Goal: Task Accomplishment & Management: Use online tool/utility

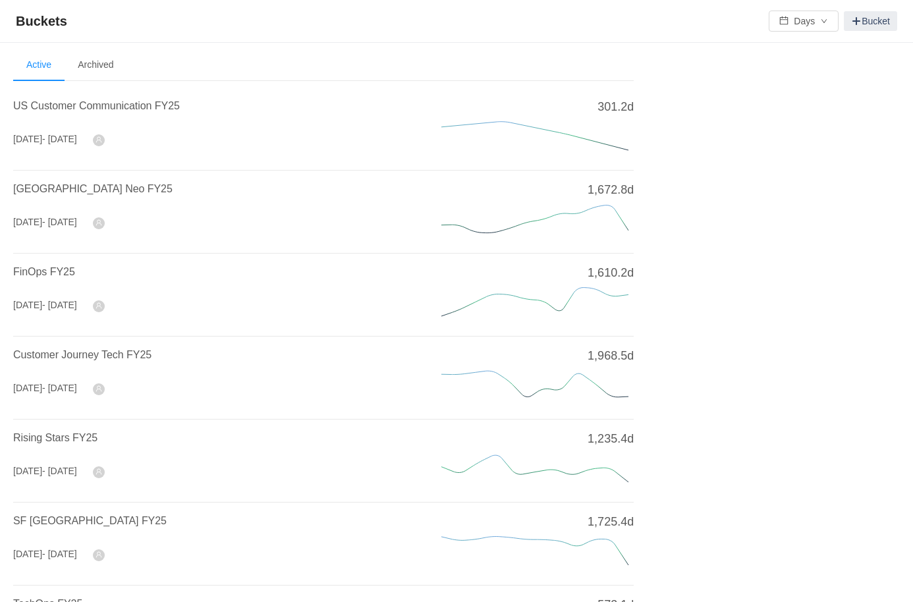
scroll to position [415, 0]
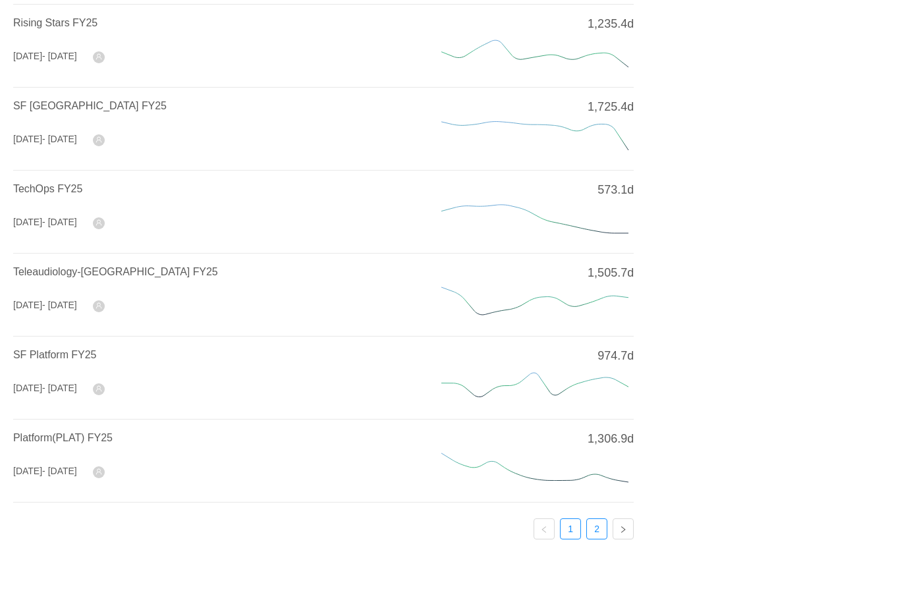
click at [597, 528] on link "2" at bounding box center [597, 529] width 20 height 20
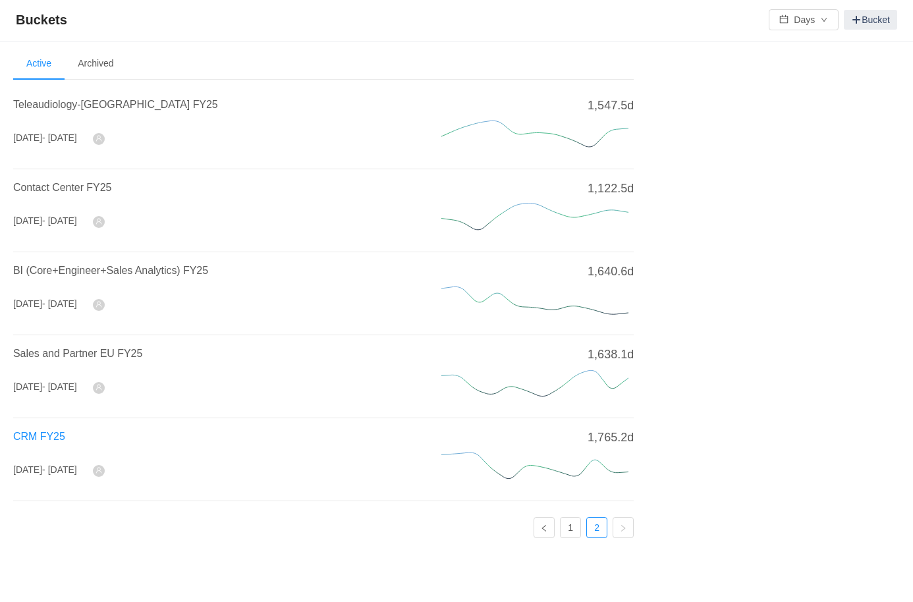
click at [30, 439] on span "CRM FY25" at bounding box center [39, 436] width 52 height 11
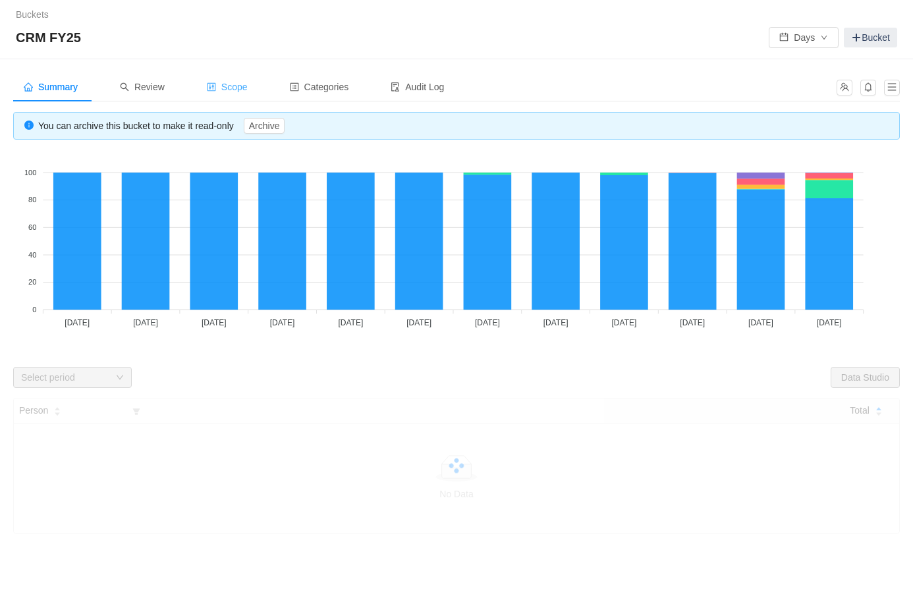
click at [248, 86] on span "Scope" at bounding box center [227, 87] width 41 height 11
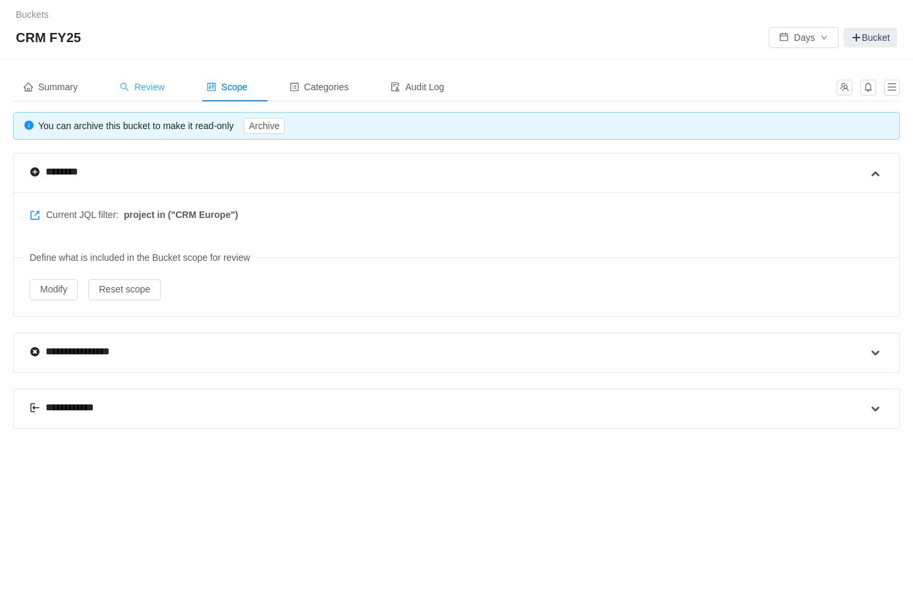
click at [172, 86] on div "Review" at bounding box center [142, 87] width 66 height 30
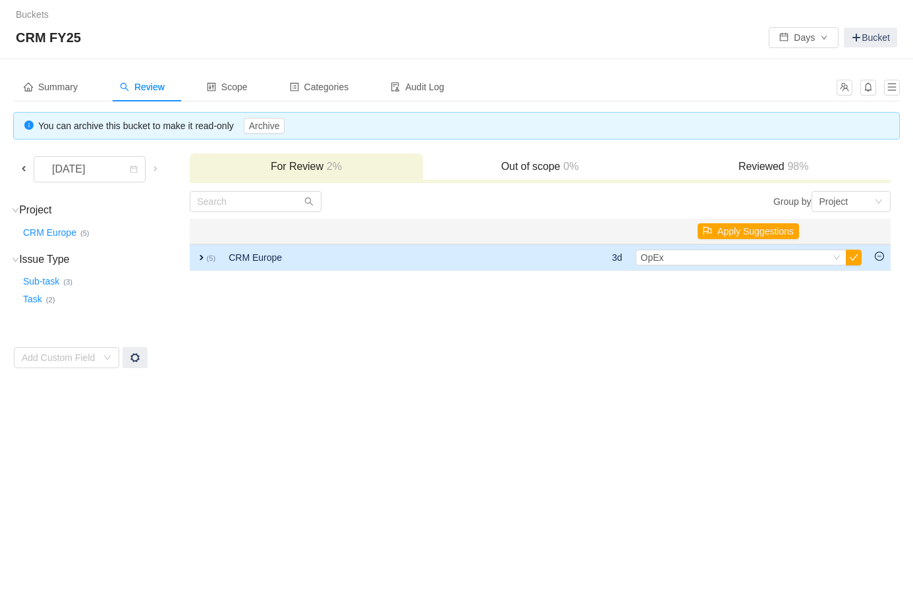
click at [482, 250] on td "CRM Europe" at bounding box center [382, 257] width 320 height 26
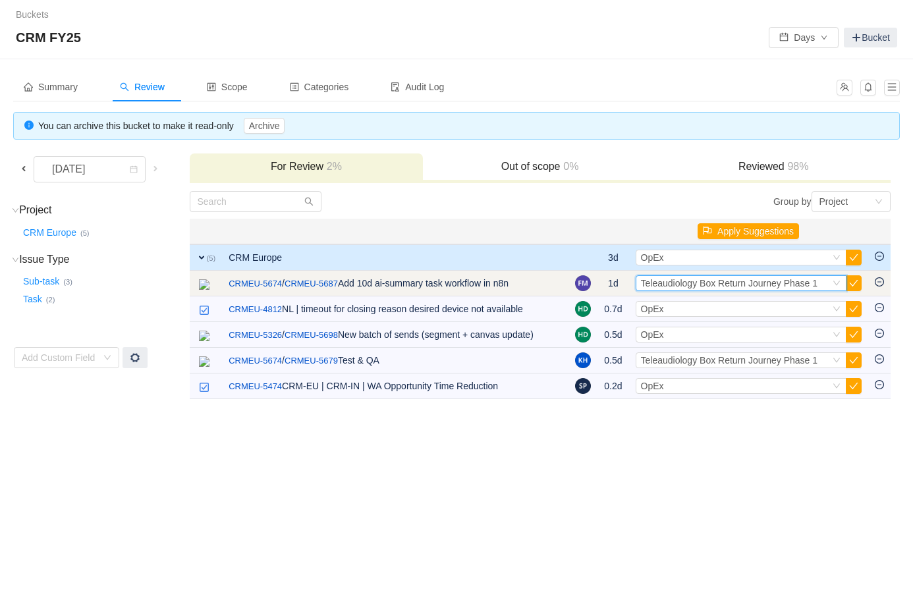
click at [670, 284] on span "Teleaudiology Box Return Journey Phase 1" at bounding box center [729, 283] width 177 height 11
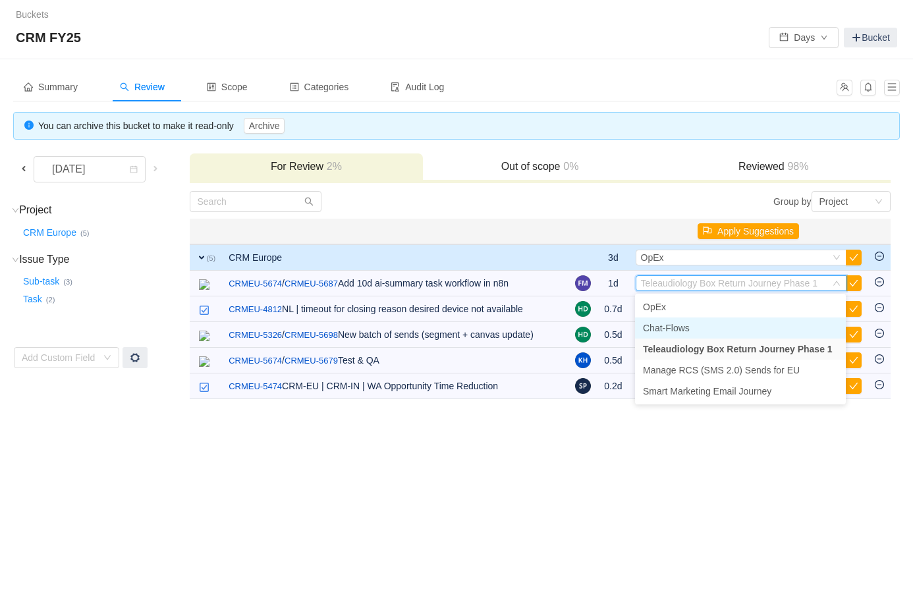
click at [673, 323] on span "Chat-Flows" at bounding box center [666, 328] width 47 height 11
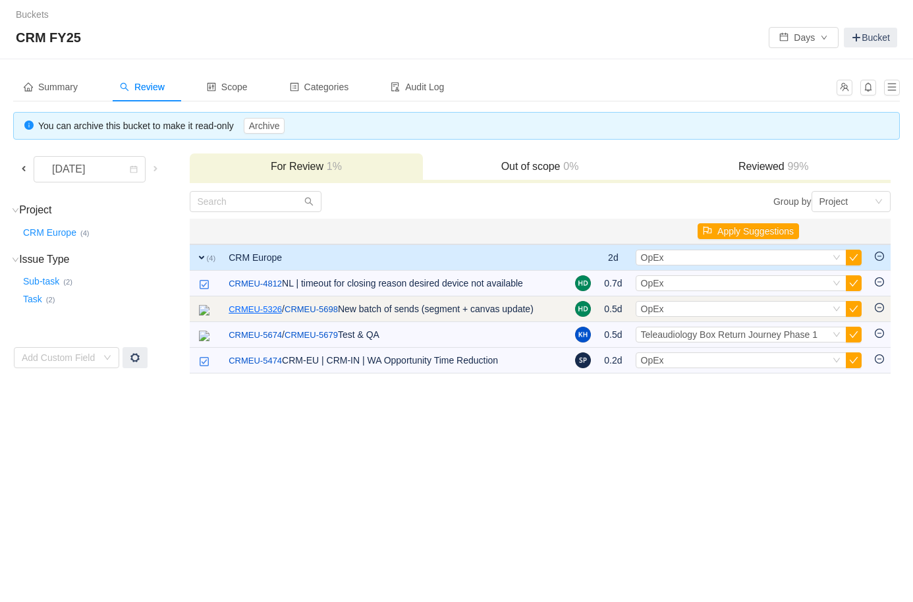
click at [250, 310] on link "CRMEU-5326" at bounding box center [255, 309] width 53 height 13
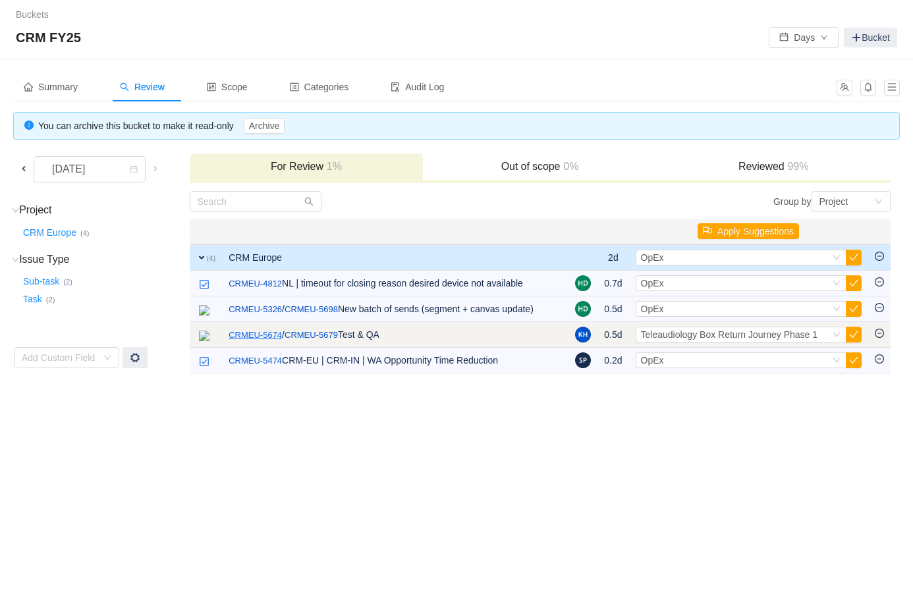
click at [251, 338] on link "CRMEU-5674" at bounding box center [255, 335] width 53 height 13
click at [677, 333] on span "Teleaudiology Box Return Journey Phase 1" at bounding box center [729, 334] width 177 height 11
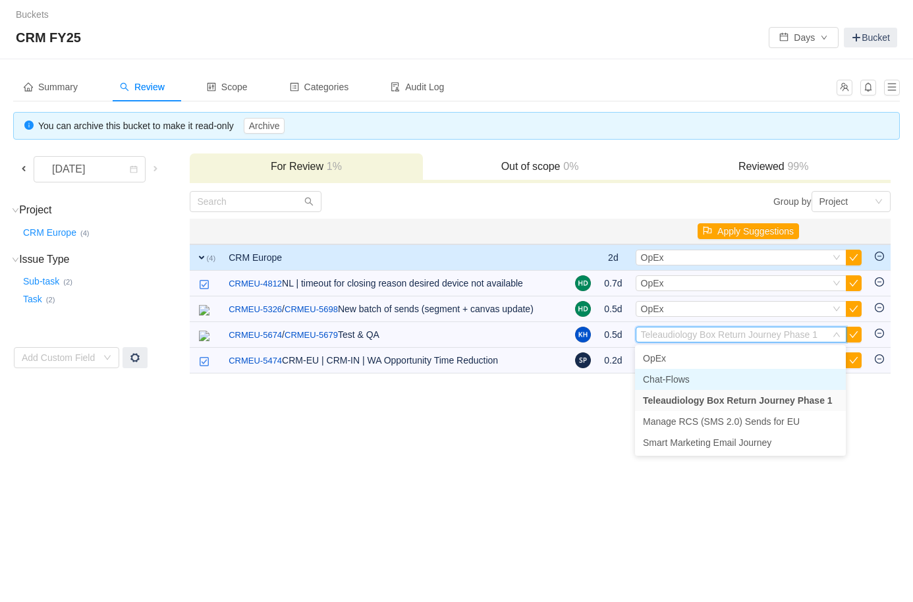
click at [671, 381] on span "Chat-Flows" at bounding box center [666, 379] width 47 height 11
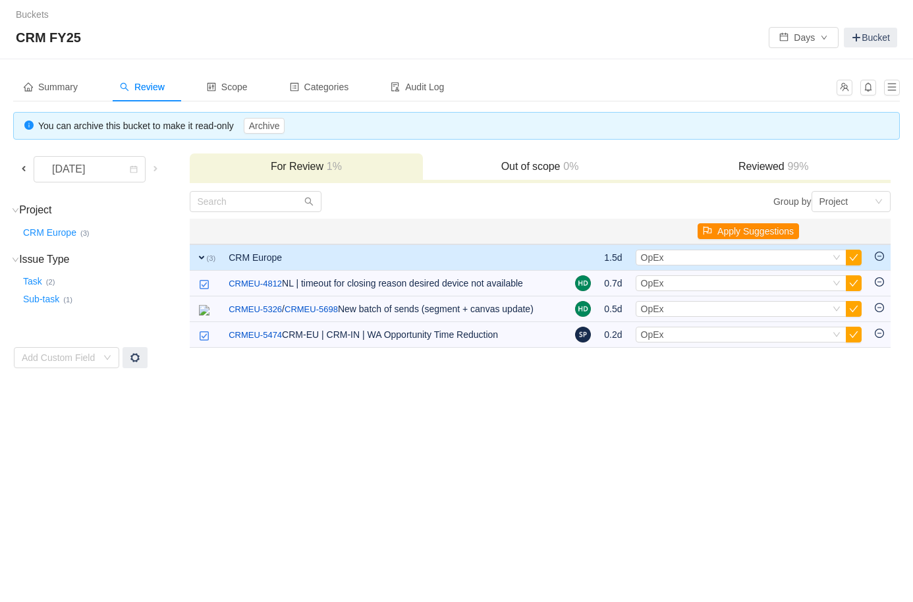
click at [756, 233] on button "Apply Suggestions" at bounding box center [748, 231] width 101 height 16
click at [825, 202] on button "OK" at bounding box center [820, 196] width 24 height 16
